Goal: Information Seeking & Learning: Learn about a topic

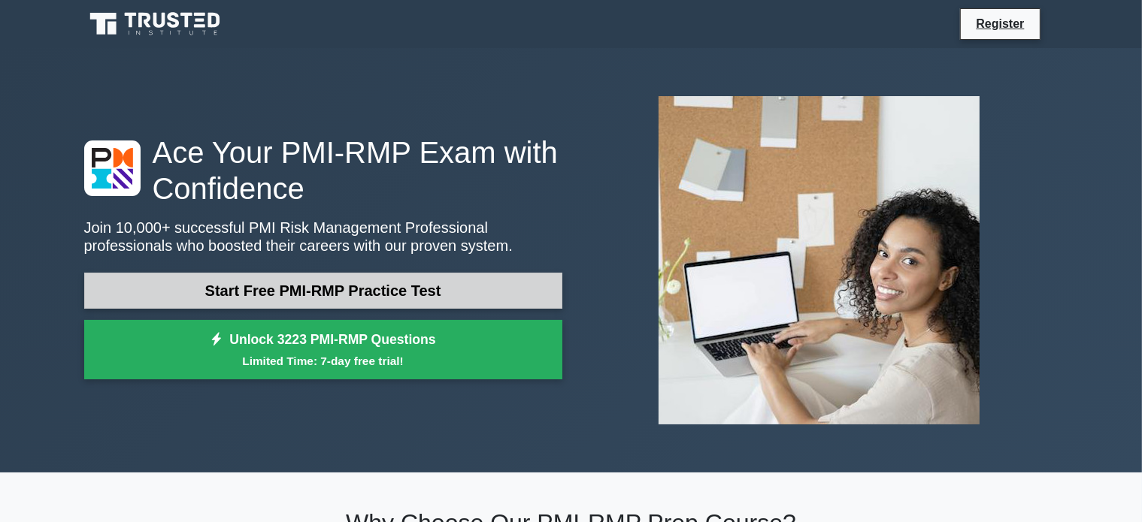
click at [380, 290] on link "Start Free PMI-RMP Practice Test" at bounding box center [323, 291] width 478 height 36
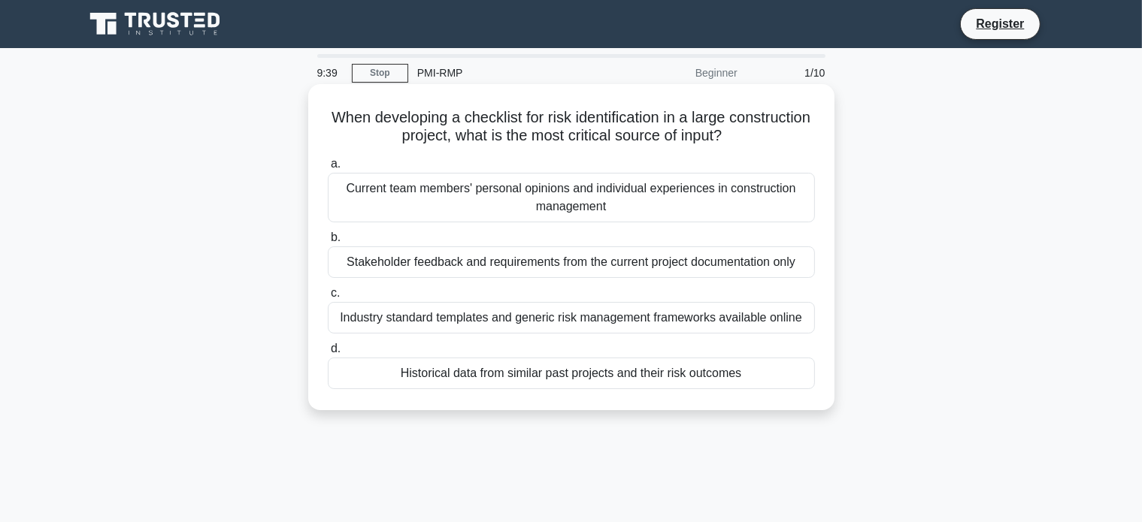
click at [619, 379] on div "Historical data from similar past projects and their risk outcomes" at bounding box center [571, 374] width 487 height 32
click at [328, 354] on input "d. Historical data from similar past projects and their risk outcomes" at bounding box center [328, 349] width 0 height 10
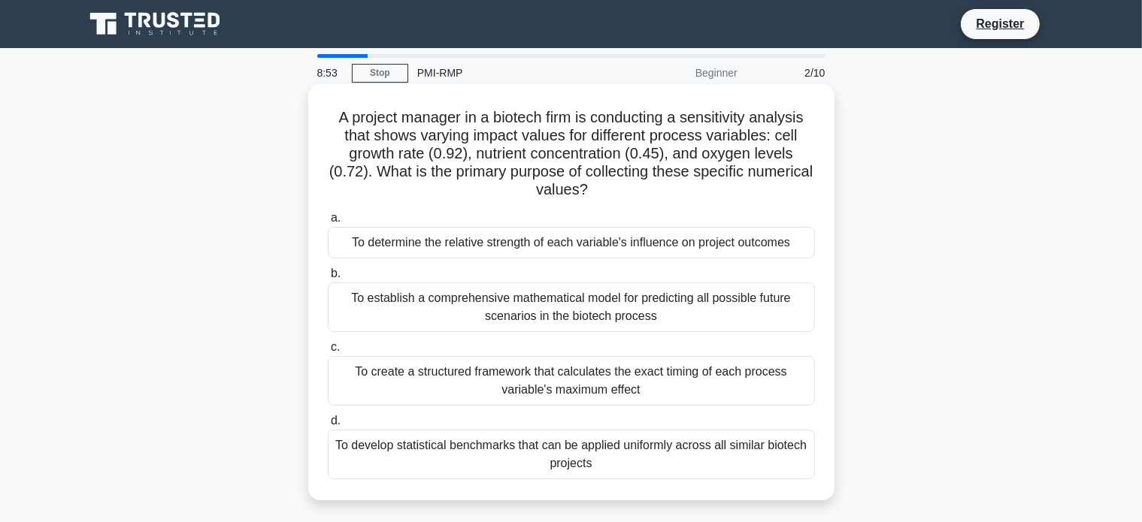
click at [559, 309] on div "To establish a comprehensive mathematical model for predicting all possible fut…" at bounding box center [571, 308] width 487 height 50
click at [328, 279] on input "b. To establish a comprehensive mathematical model for predicting all possible …" at bounding box center [328, 274] width 0 height 10
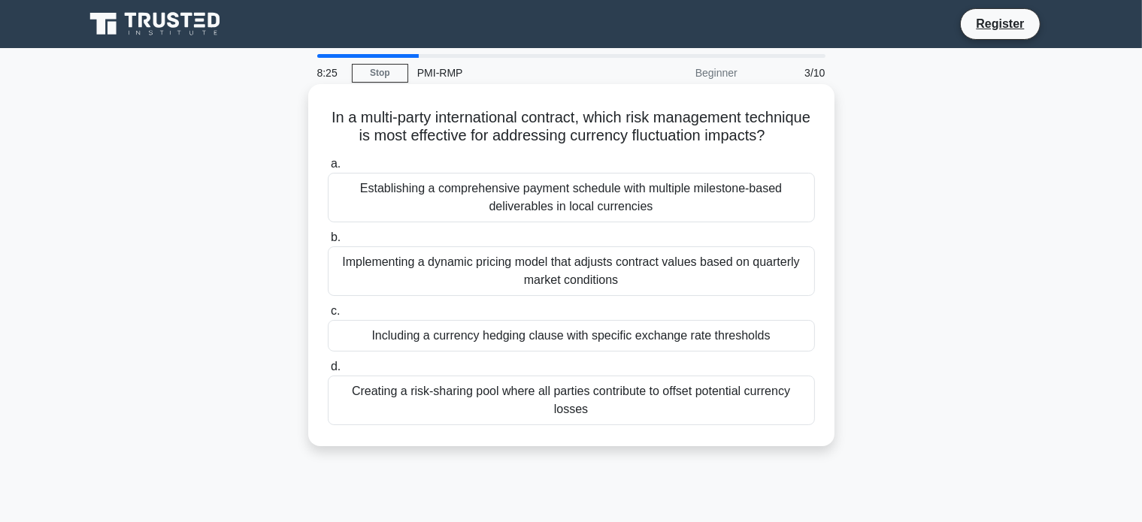
click at [622, 292] on div "Implementing a dynamic pricing model that adjusts contract values based on quar…" at bounding box center [571, 272] width 487 height 50
click at [328, 243] on input "b. Implementing a dynamic pricing model that adjusts contract values based on q…" at bounding box center [328, 238] width 0 height 10
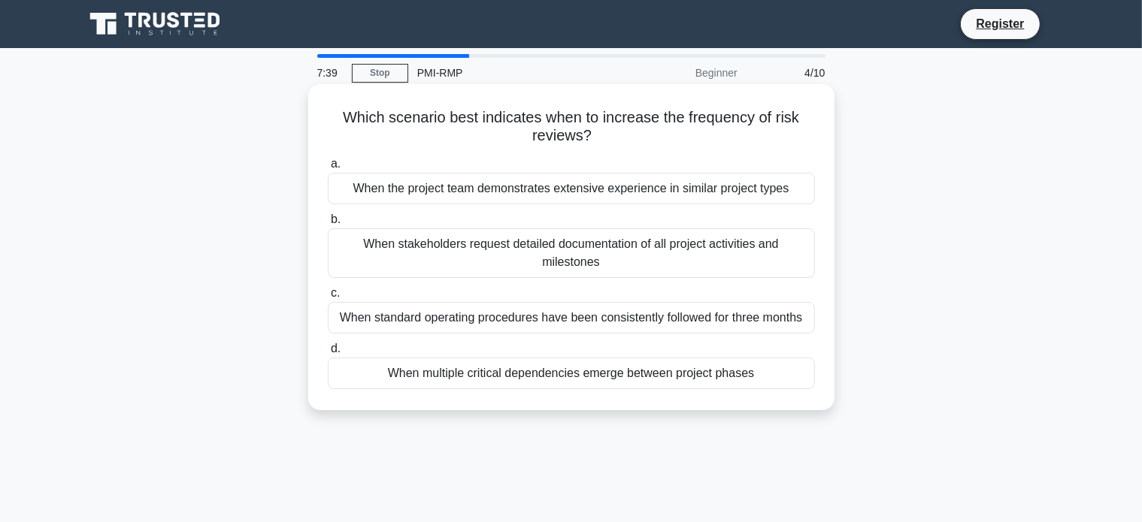
click at [523, 262] on div "When stakeholders request detailed documentation of all project activities and …" at bounding box center [571, 254] width 487 height 50
click at [328, 225] on input "b. When stakeholders request detailed documentation of all project activities a…" at bounding box center [328, 220] width 0 height 10
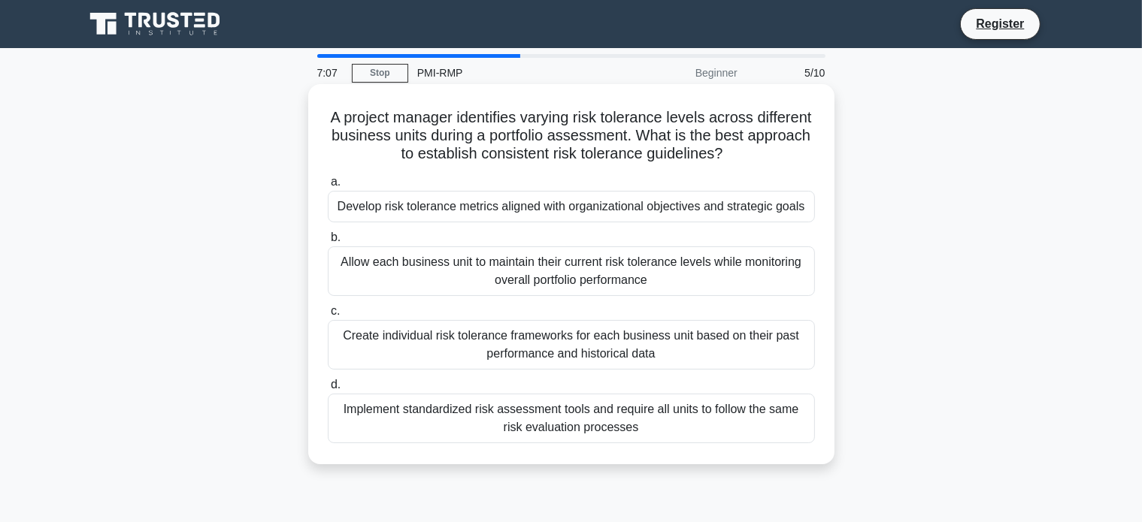
click at [596, 211] on div "Develop risk tolerance metrics aligned with organizational objectives and strat…" at bounding box center [571, 207] width 487 height 32
click at [328, 187] on input "a. Develop risk tolerance metrics aligned with organizational objectives and st…" at bounding box center [328, 182] width 0 height 10
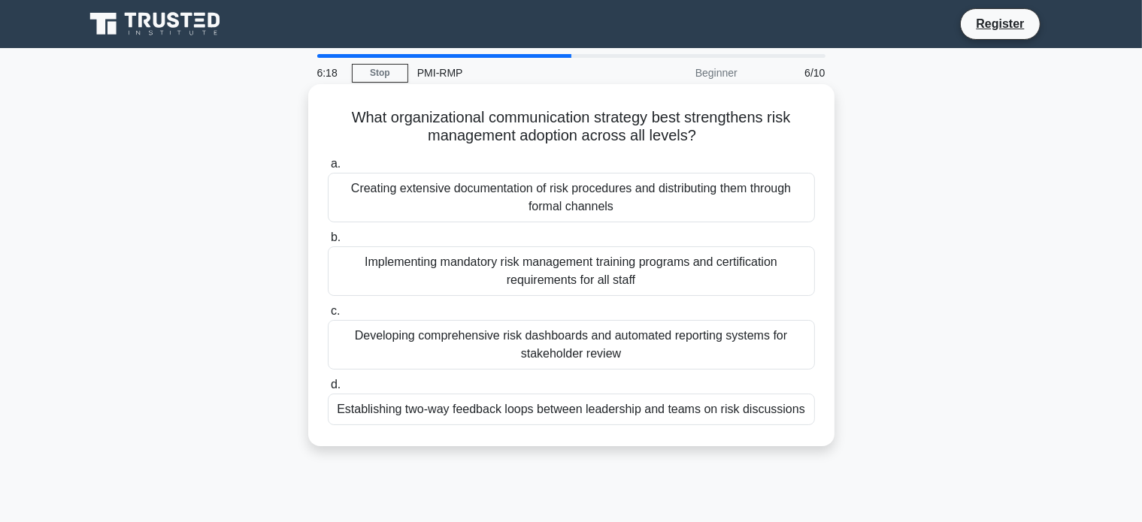
click at [743, 416] on div "Establishing two-way feedback loops between leadership and teams on risk discus…" at bounding box center [571, 410] width 487 height 32
click at [328, 390] on input "d. Establishing two-way feedback loops between leadership and teams on risk dis…" at bounding box center [328, 385] width 0 height 10
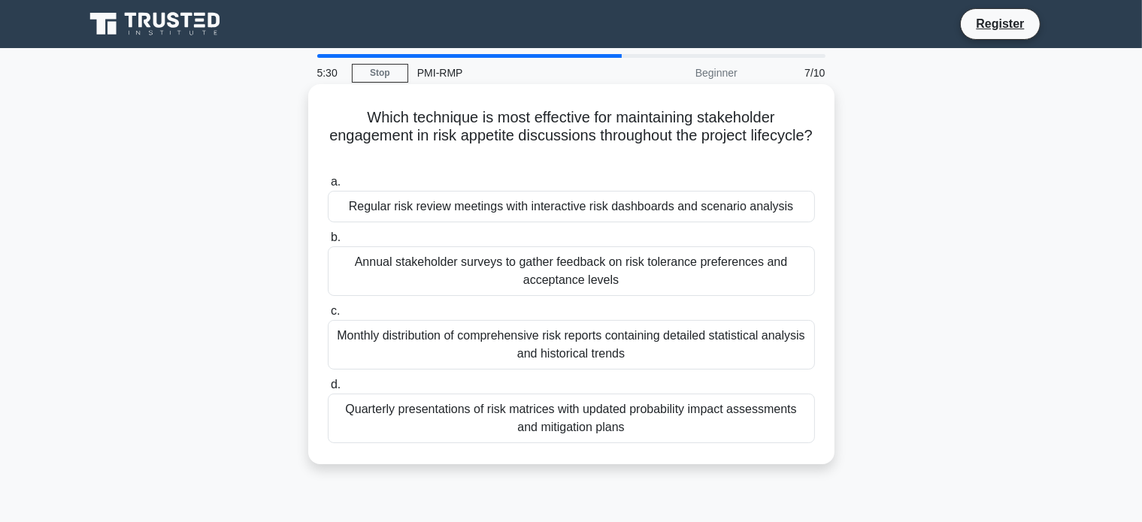
click at [562, 210] on div "Regular risk review meetings with interactive risk dashboards and scenario anal…" at bounding box center [571, 207] width 487 height 32
click at [328, 187] on input "a. Regular risk review meetings with interactive risk dashboards and scenario a…" at bounding box center [328, 182] width 0 height 10
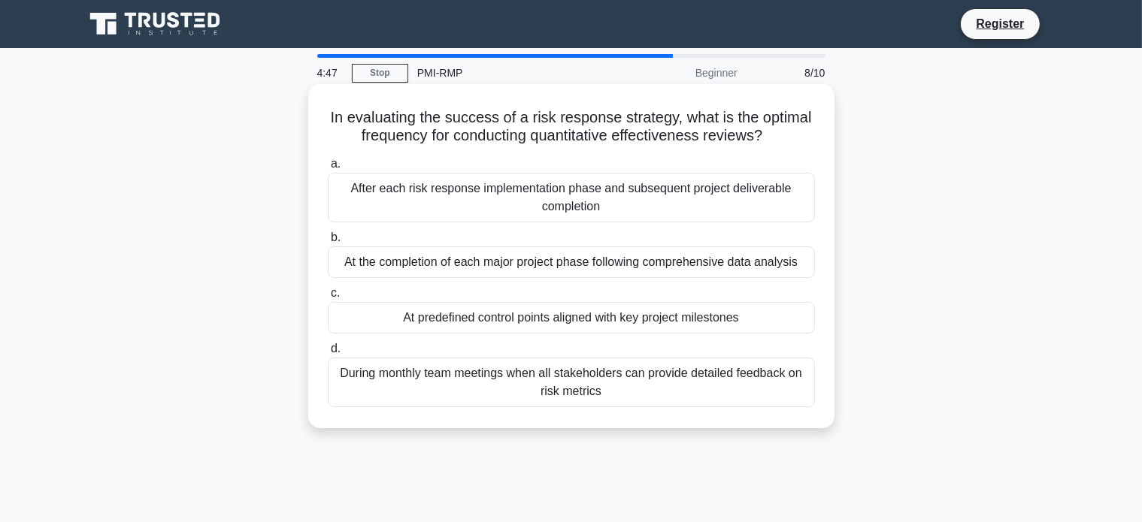
click at [687, 222] on div "After each risk response implementation phase and subsequent project deliverabl…" at bounding box center [571, 198] width 487 height 50
click at [328, 169] on input "a. After each risk response implementation phase and subsequent project deliver…" at bounding box center [328, 164] width 0 height 10
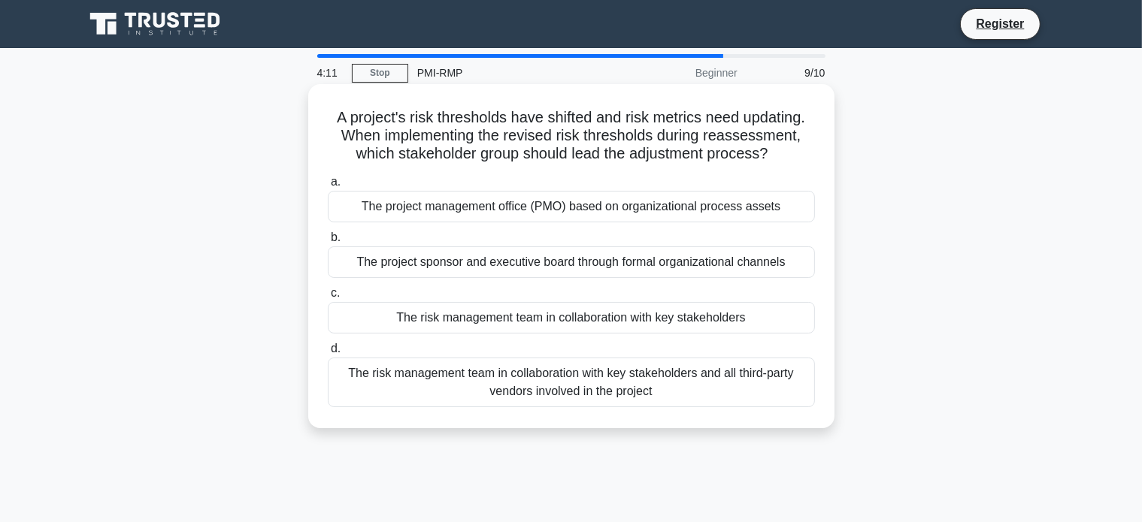
click at [559, 393] on div "The risk management team in collaboration with key stakeholders and all third-p…" at bounding box center [571, 383] width 487 height 50
click at [328, 354] on input "d. The risk management team in collaboration with key stakeholders and all thir…" at bounding box center [328, 349] width 0 height 10
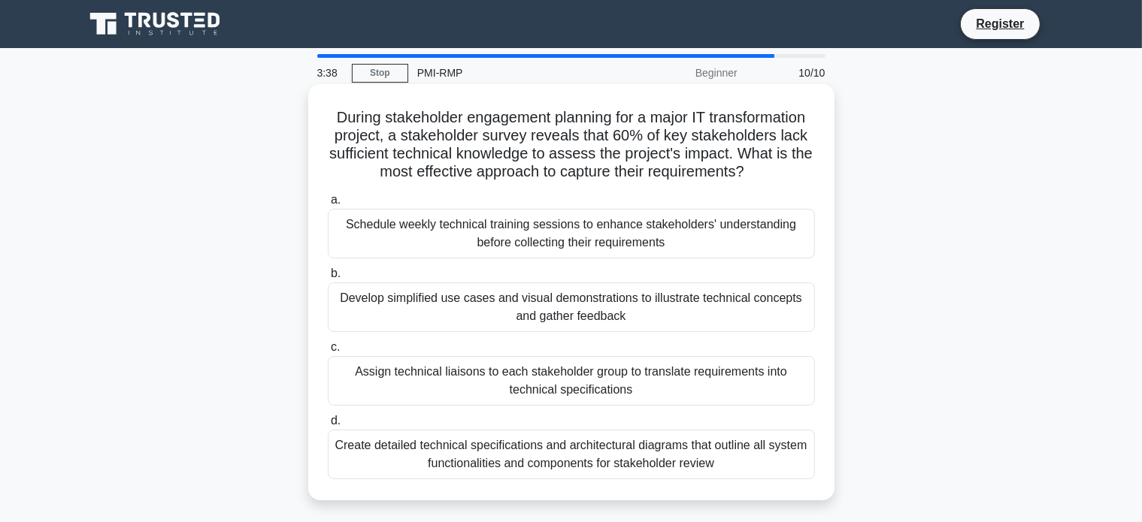
click at [528, 241] on div "Schedule weekly technical training sessions to enhance stakeholders' understand…" at bounding box center [571, 234] width 487 height 50
click at [328, 205] on input "a. Schedule weekly technical training sessions to enhance stakeholders' underst…" at bounding box center [328, 200] width 0 height 10
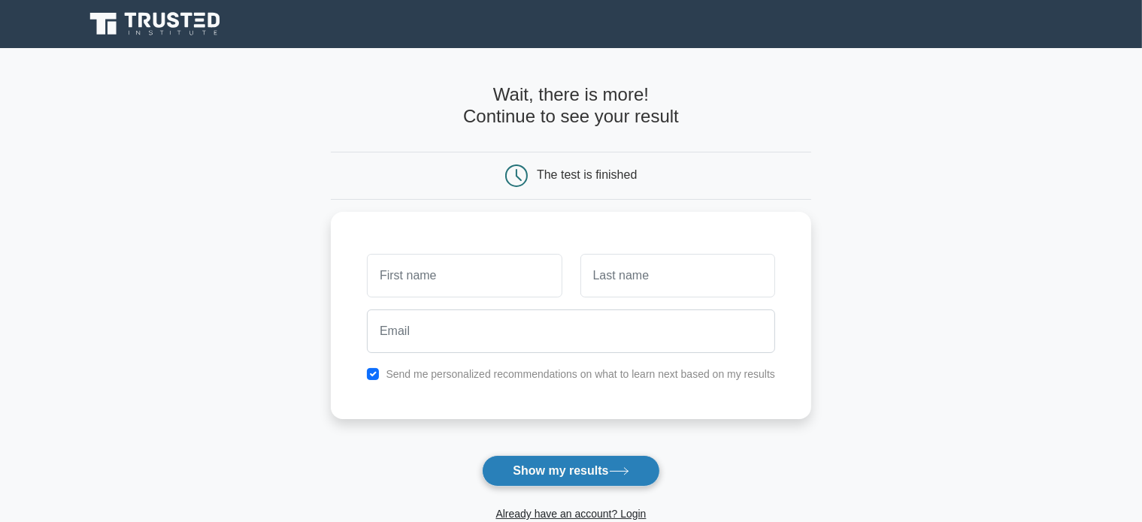
click at [592, 468] on button "Show my results" at bounding box center [570, 472] width 177 height 32
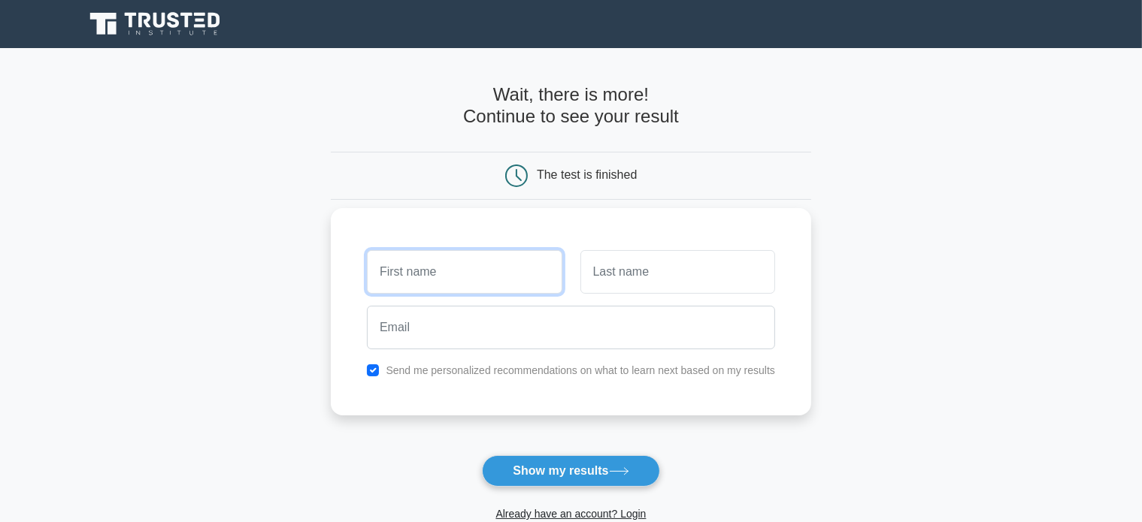
click at [499, 267] on input "text" at bounding box center [464, 272] width 195 height 44
type input "[PERSON_NAME]"
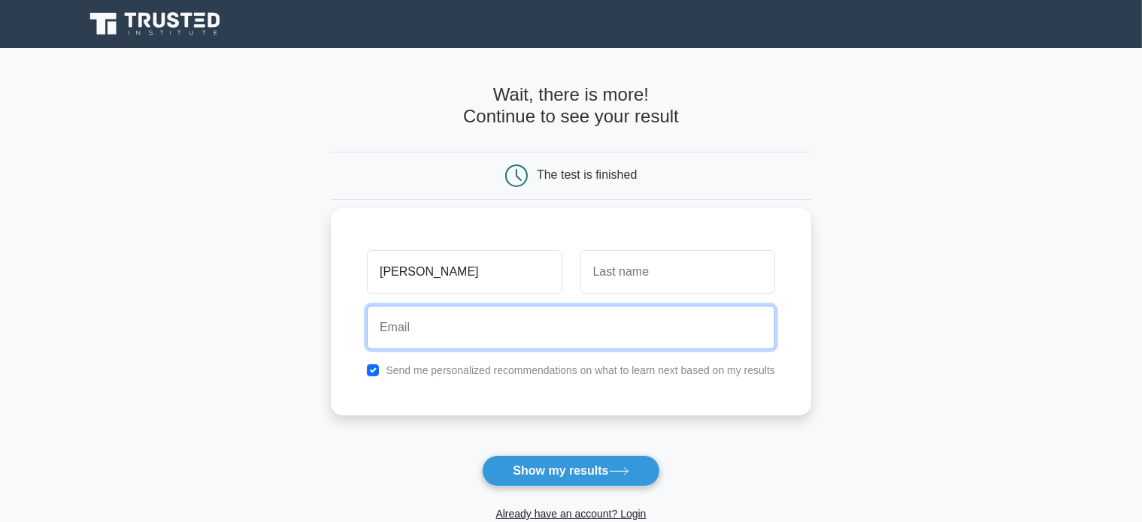
click at [604, 319] on input "email" at bounding box center [571, 328] width 408 height 44
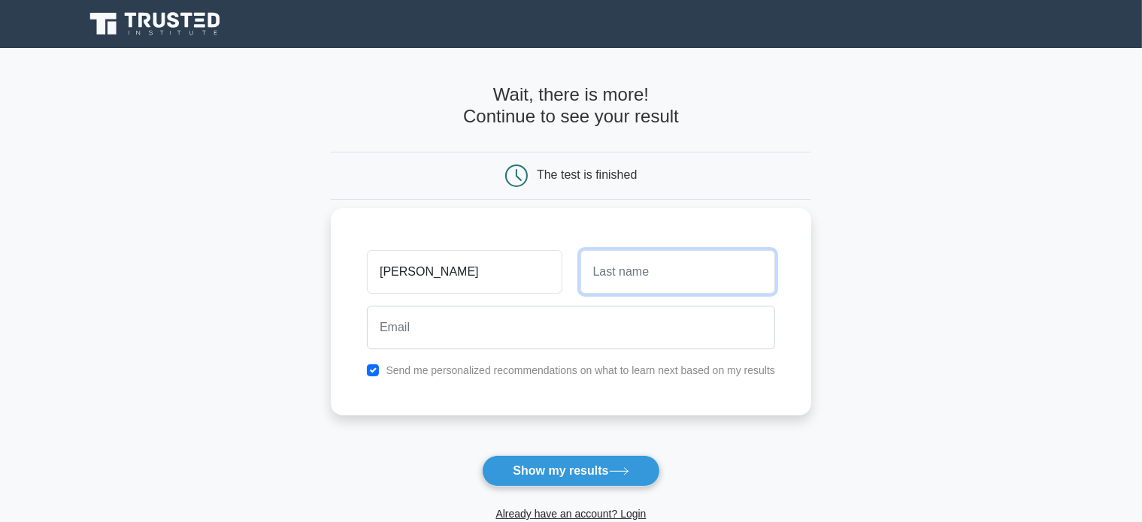
click at [659, 268] on input "text" at bounding box center [677, 272] width 195 height 44
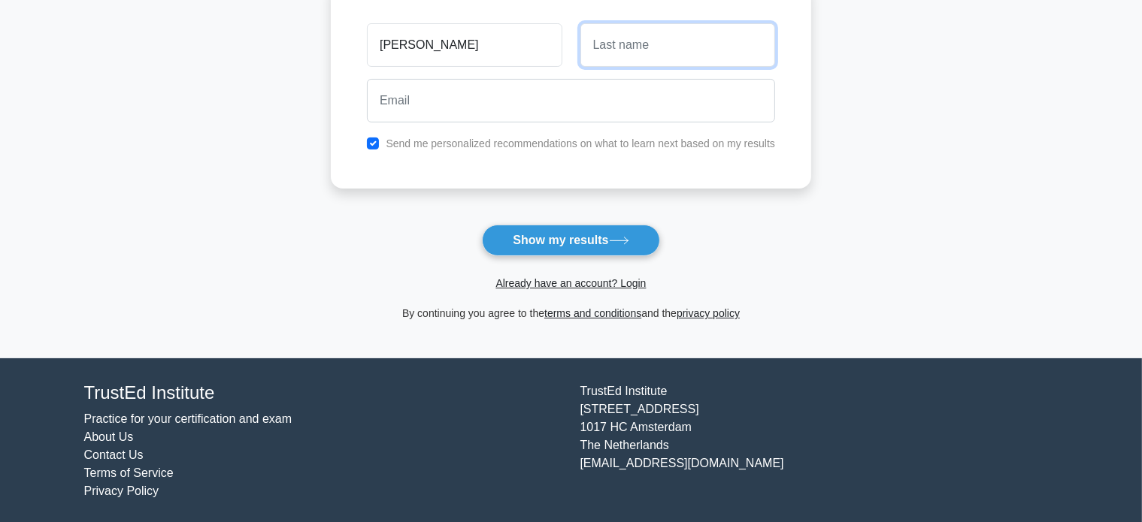
scroll to position [232, 0]
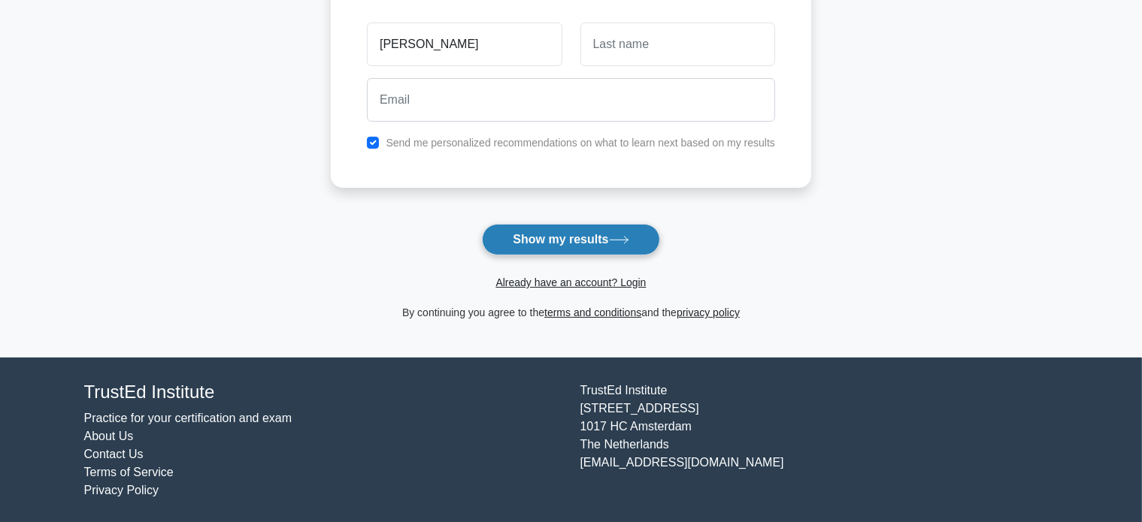
click at [622, 240] on icon at bounding box center [619, 240] width 20 height 8
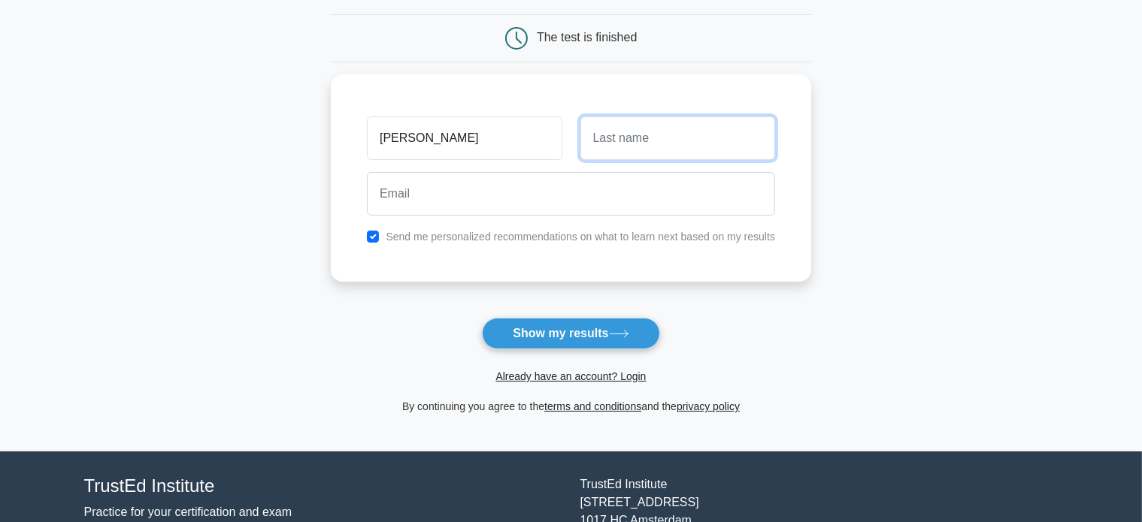
scroll to position [0, 0]
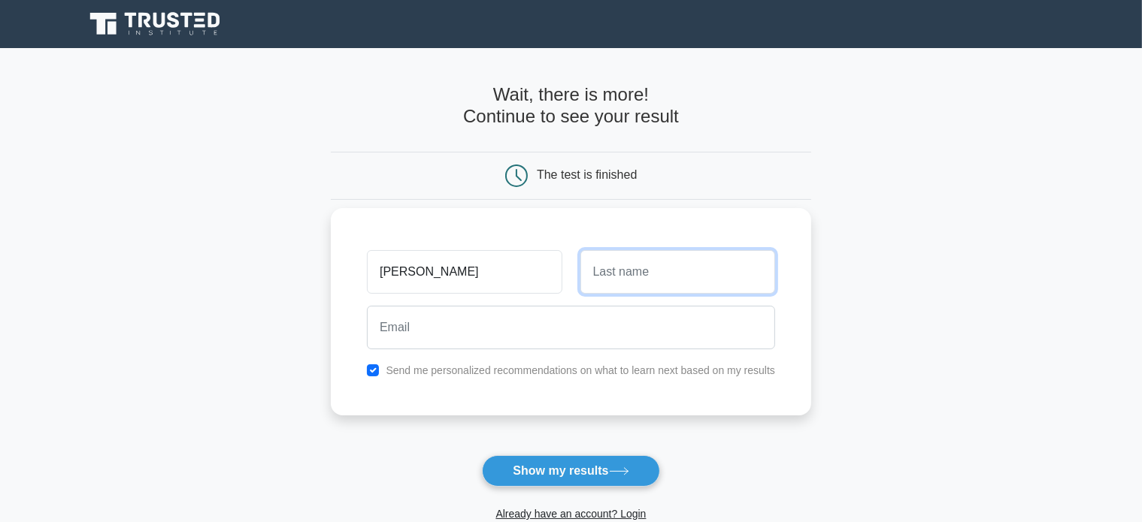
click at [625, 270] on input "text" at bounding box center [677, 272] width 195 height 44
type input "[PERSON_NAME]"
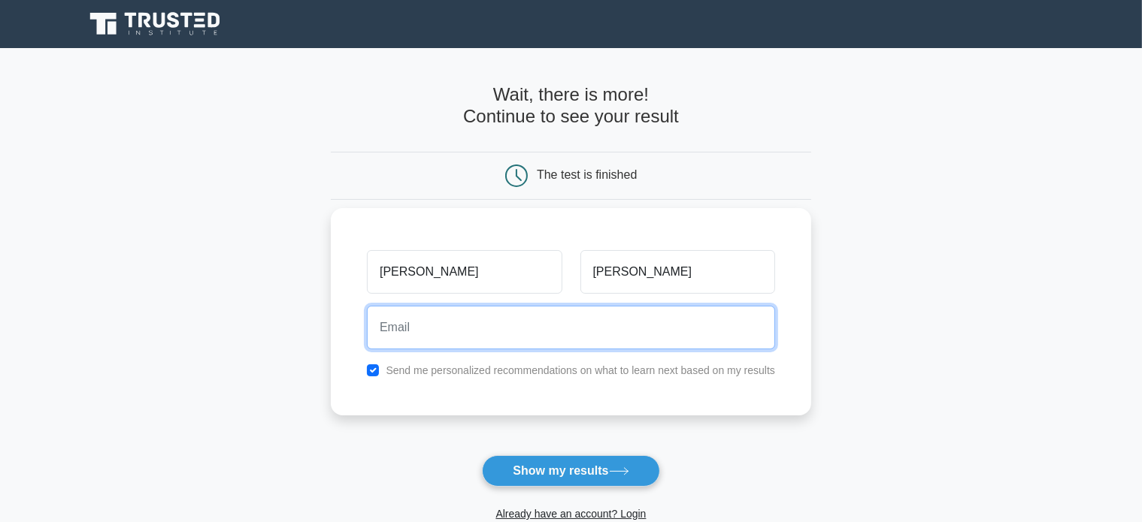
click at [472, 335] on input "email" at bounding box center [571, 328] width 408 height 44
type input "shihuazhueric@outlook.com"
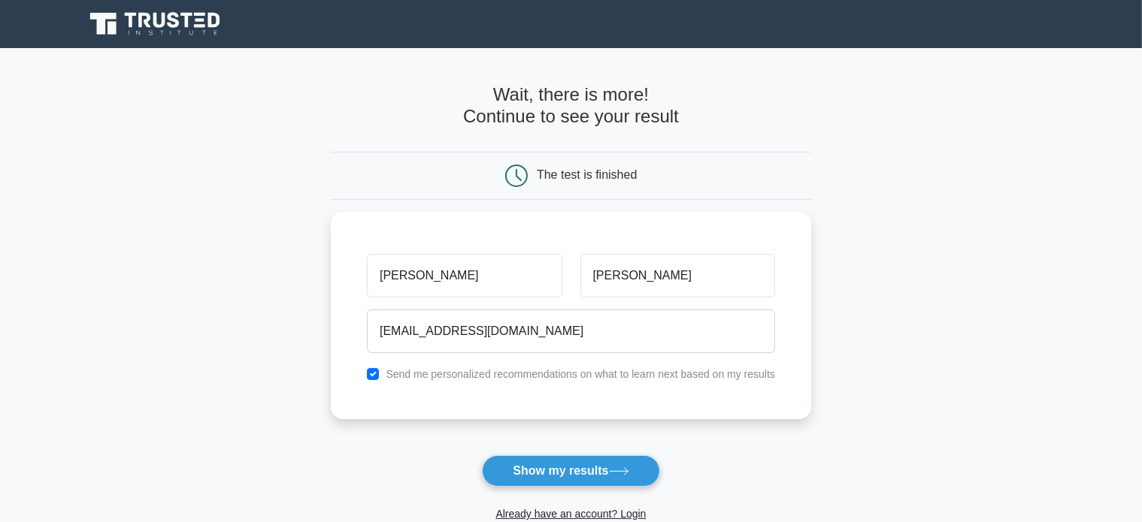
click at [584, 477] on button "Show my results" at bounding box center [570, 472] width 177 height 32
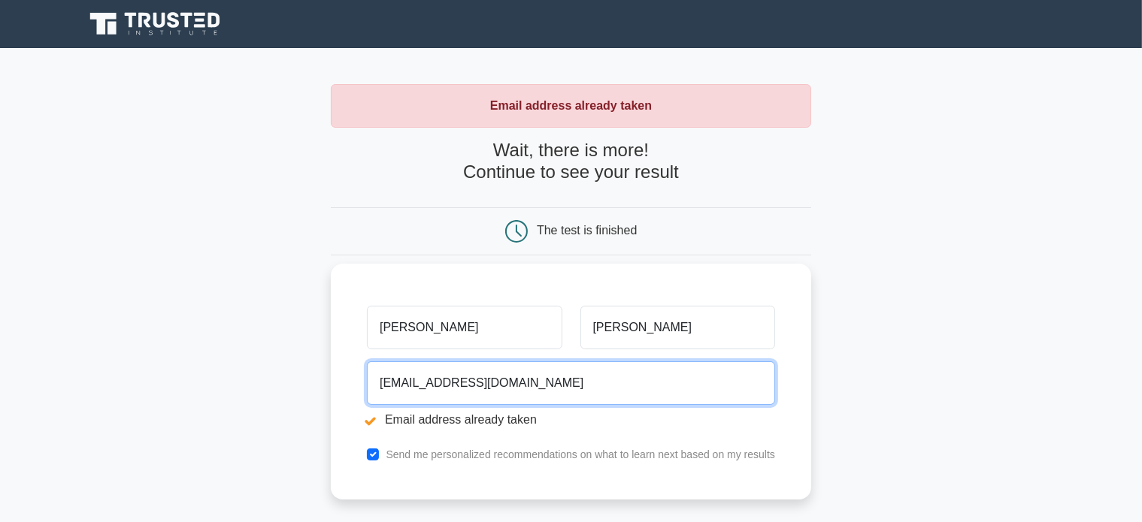
click at [555, 382] on input "[EMAIL_ADDRESS][DOMAIN_NAME]" at bounding box center [571, 384] width 408 height 44
drag, startPoint x: 532, startPoint y: 383, endPoint x: 348, endPoint y: 396, distance: 184.6
click at [348, 396] on div "[PERSON_NAME] [EMAIL_ADDRESS][DOMAIN_NAME] Email address already taken Send me …" at bounding box center [571, 382] width 480 height 236
click at [492, 381] on input "[EMAIL_ADDRESS][DOMAIN_NAME]" at bounding box center [571, 384] width 408 height 44
click at [468, 387] on input "[EMAIL_ADDRESS][DOMAIN_NAME]" at bounding box center [571, 384] width 408 height 44
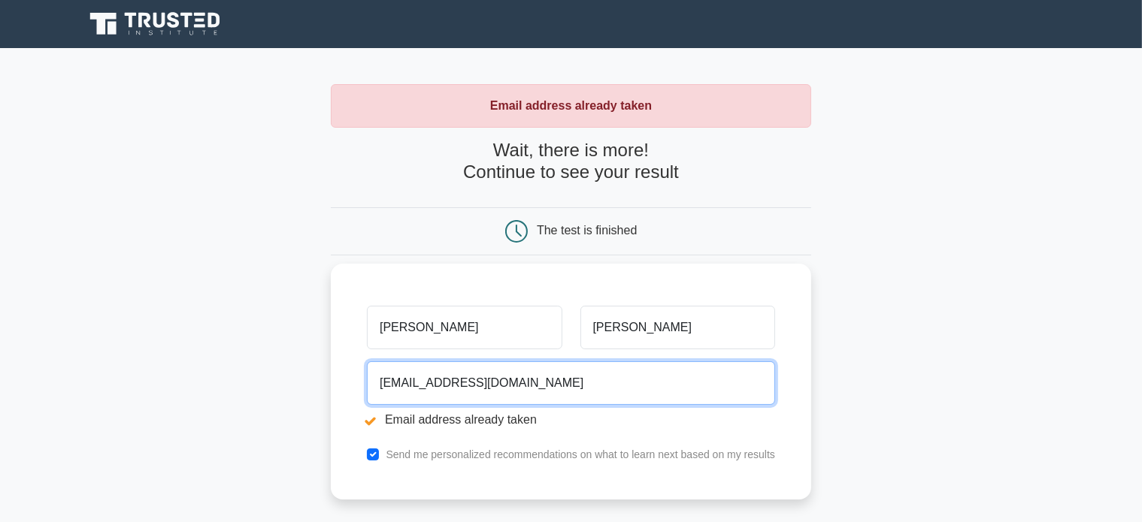
drag, startPoint x: 465, startPoint y: 383, endPoint x: 550, endPoint y: 374, distance: 84.7
click at [550, 374] on input "[EMAIL_ADDRESS][DOMAIN_NAME]" at bounding box center [571, 384] width 408 height 44
type input "[EMAIL_ADDRESS][DOMAIN_NAME]"
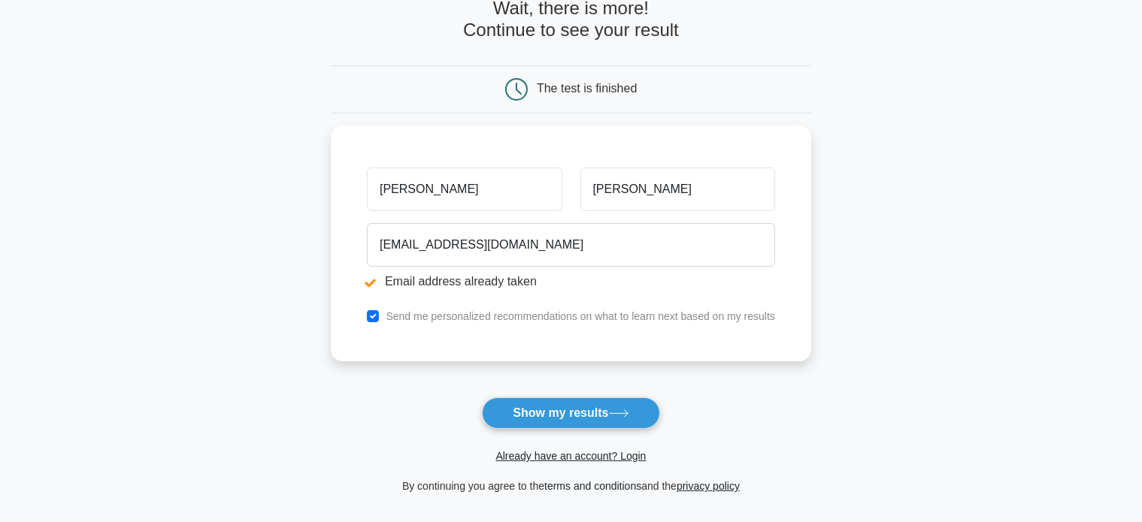
scroll to position [316, 0]
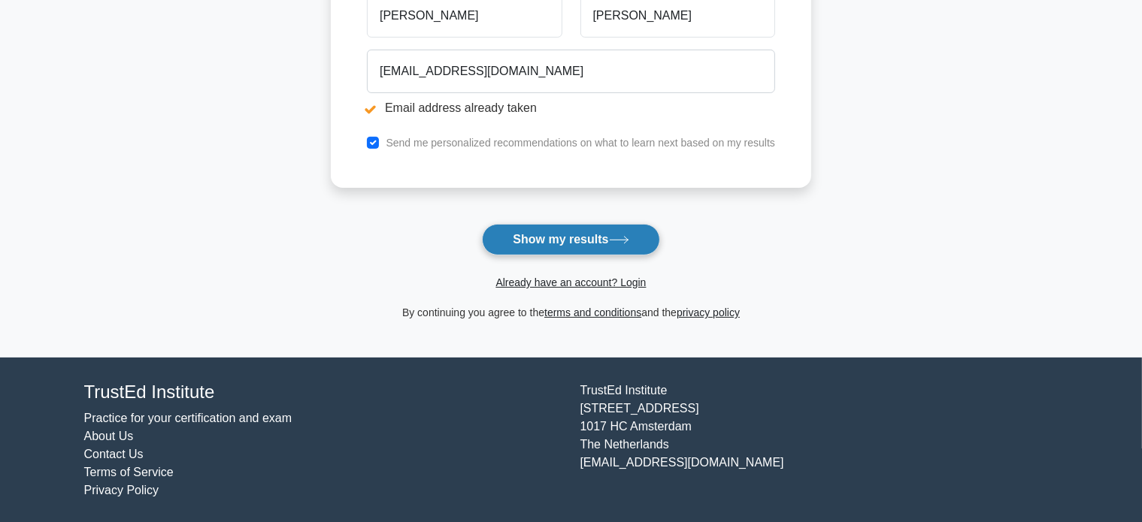
click at [598, 237] on button "Show my results" at bounding box center [570, 240] width 177 height 32
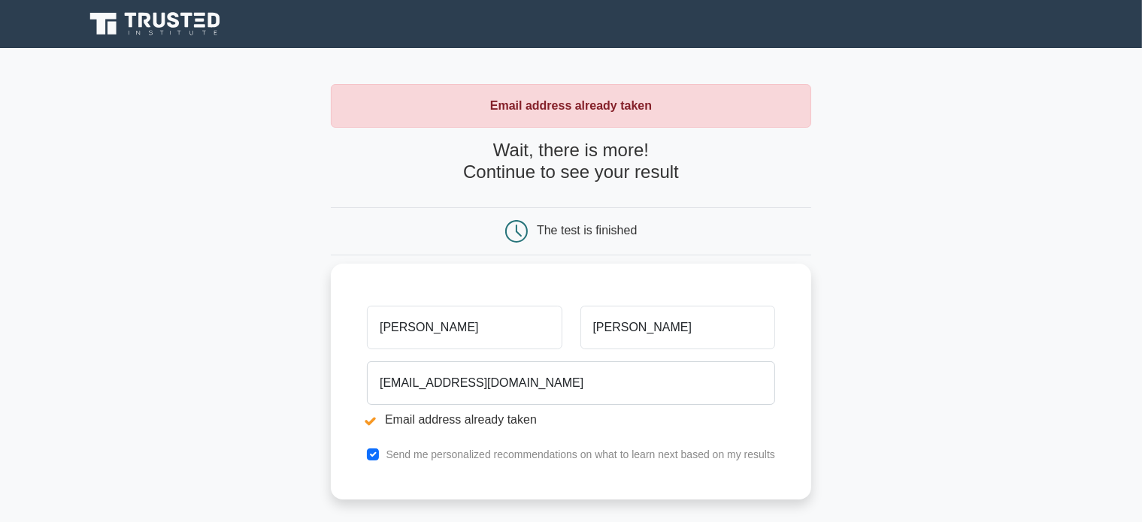
click at [459, 330] on input "[PERSON_NAME]" at bounding box center [464, 328] width 195 height 44
click at [634, 324] on input "[PERSON_NAME]" at bounding box center [677, 328] width 195 height 44
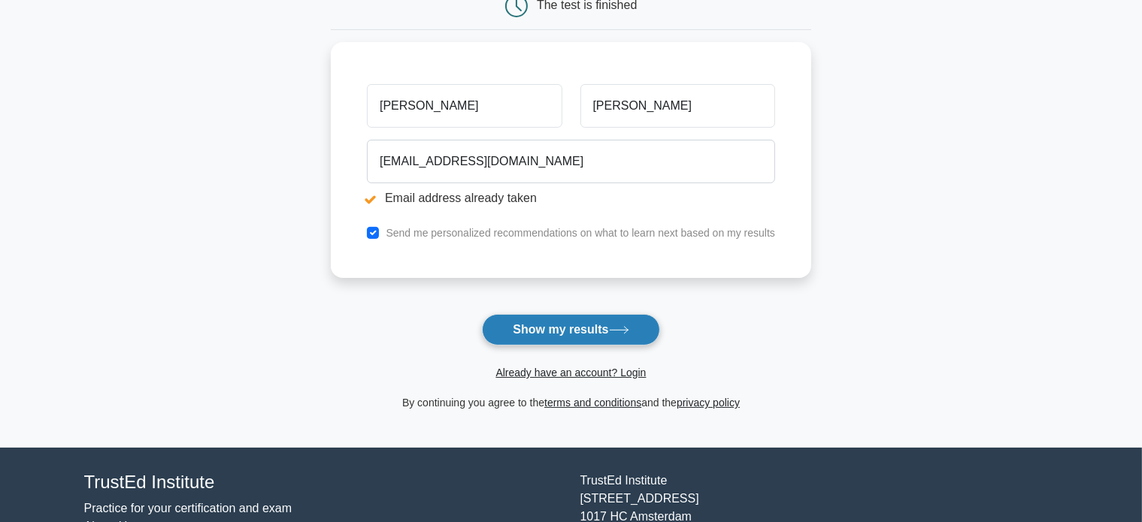
click at [599, 331] on button "Show my results" at bounding box center [570, 330] width 177 height 32
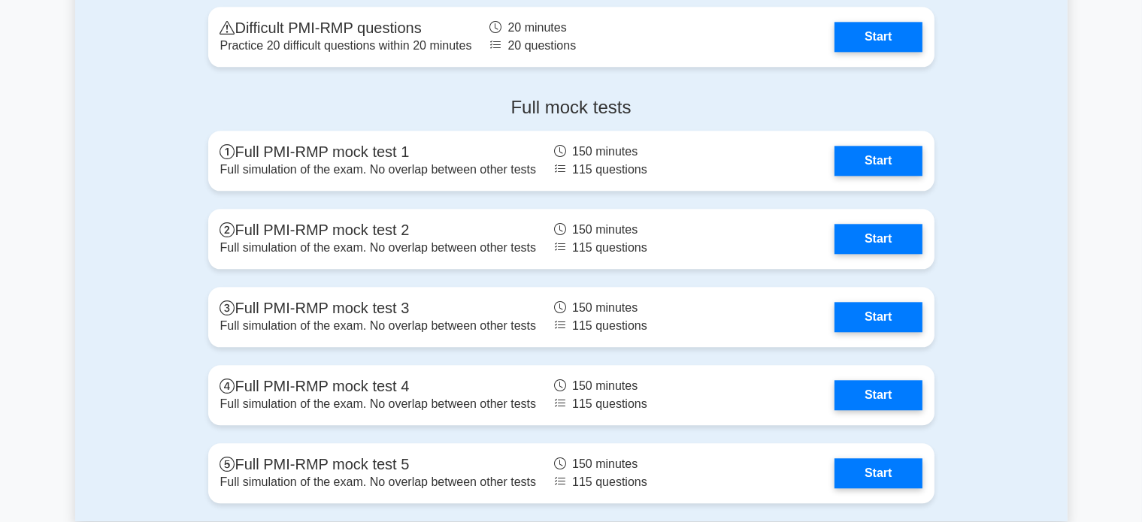
scroll to position [3577, 0]
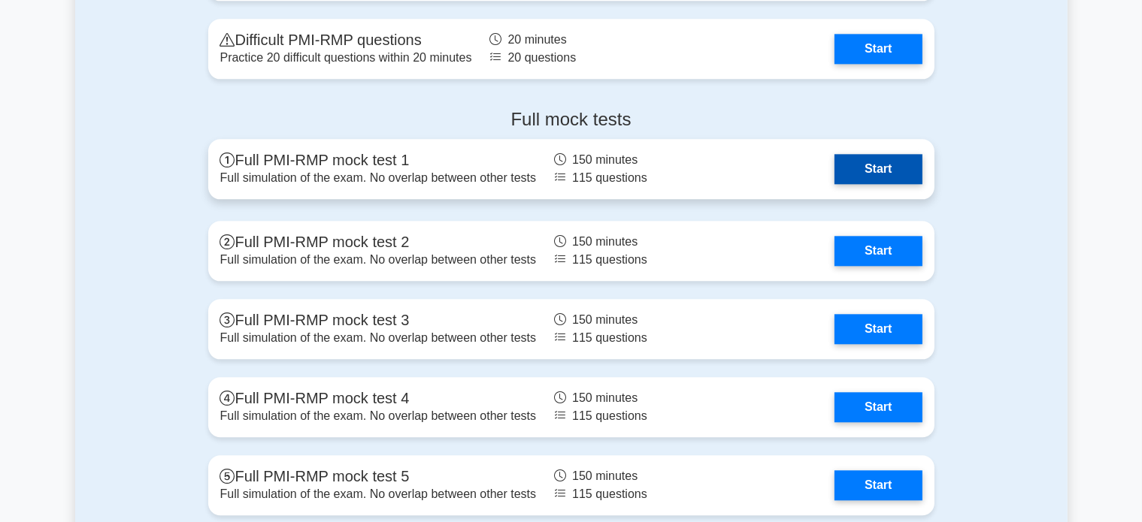
click at [861, 168] on link "Start" at bounding box center [877, 169] width 87 height 30
